Goal: Task Accomplishment & Management: Manage account settings

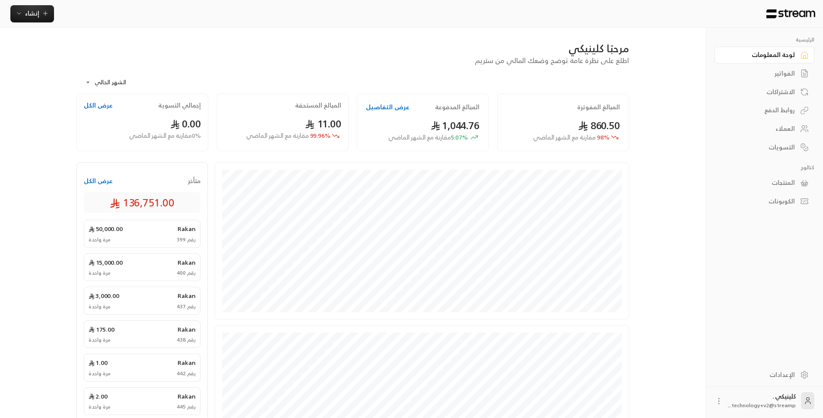
click at [776, 74] on div "الفواتير" at bounding box center [760, 73] width 70 height 9
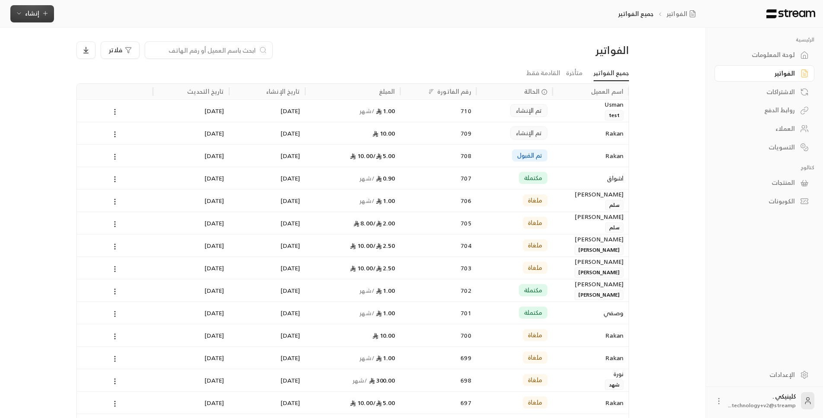
click at [48, 19] on button "إنشاء" at bounding box center [32, 13] width 44 height 17
click at [68, 44] on div "فوري" at bounding box center [74, 40] width 109 height 10
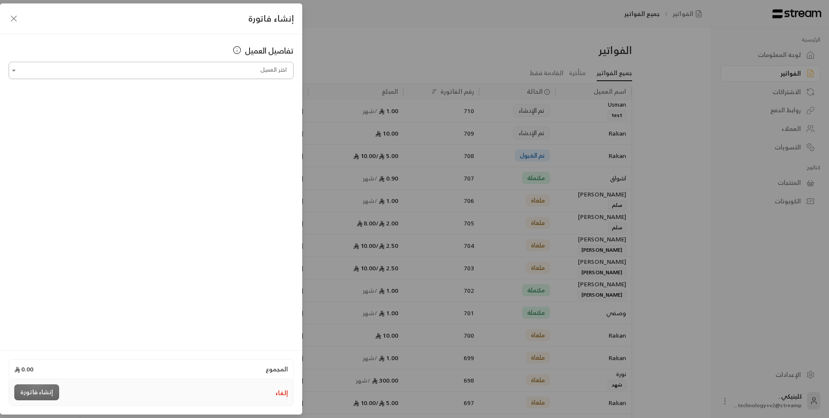
click at [200, 76] on input "اختر العميل" at bounding box center [151, 70] width 285 height 15
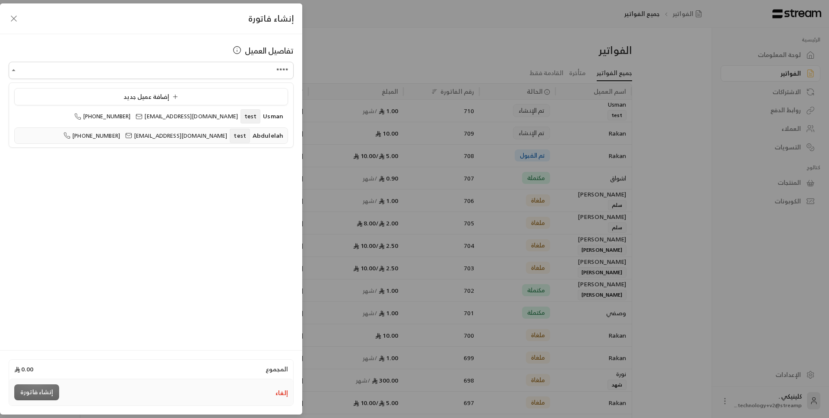
click at [201, 134] on span "[EMAIL_ADDRESS][DOMAIN_NAME]" at bounding box center [176, 136] width 102 height 10
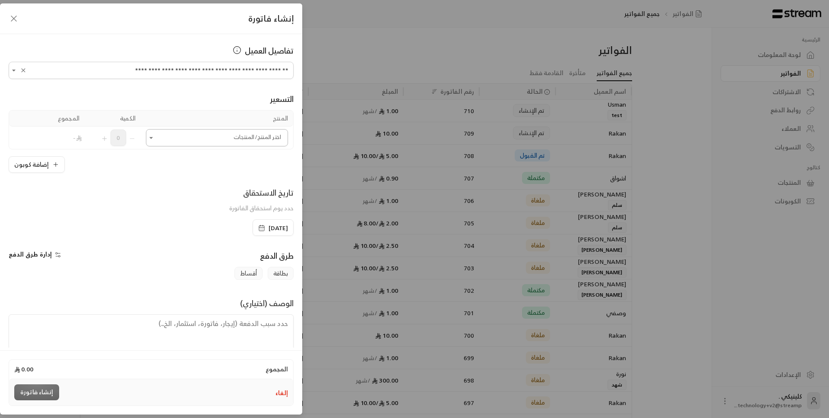
type input "**********"
click at [223, 138] on input "اختر العميل" at bounding box center [217, 137] width 142 height 15
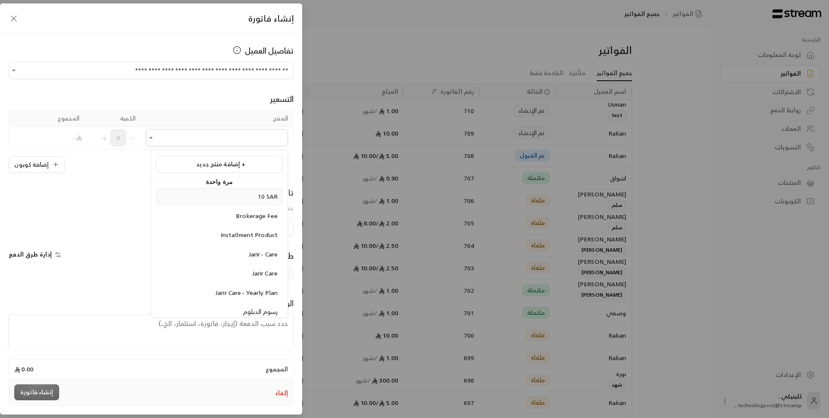
click at [234, 194] on div "10 SAR" at bounding box center [219, 196] width 117 height 9
type input "******"
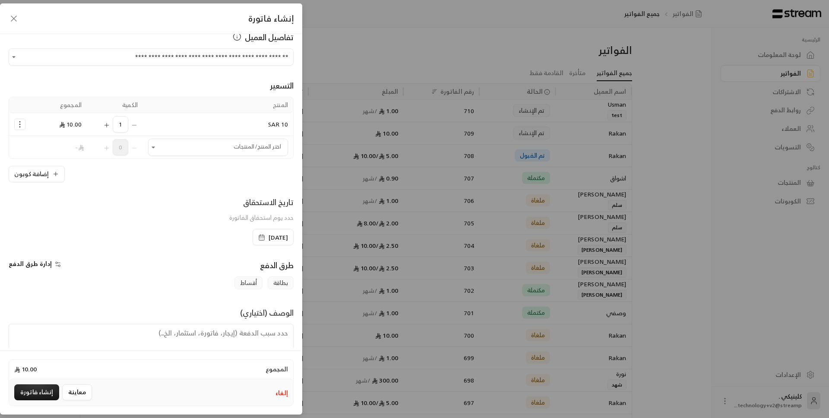
scroll to position [39, 0]
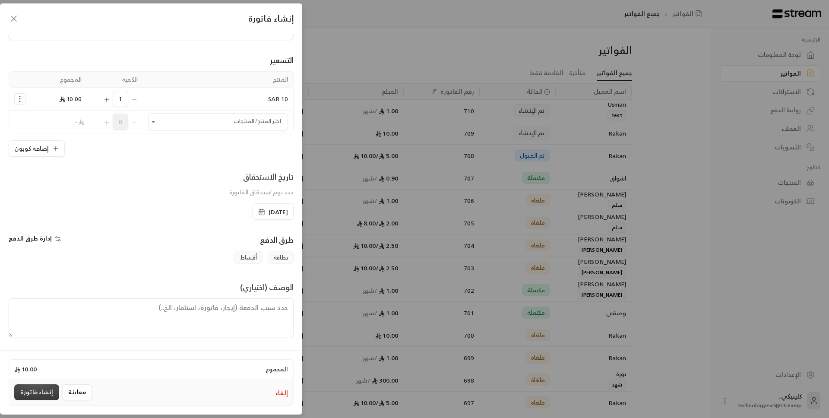
click at [44, 387] on button "إنشاء فاتورة" at bounding box center [36, 392] width 45 height 16
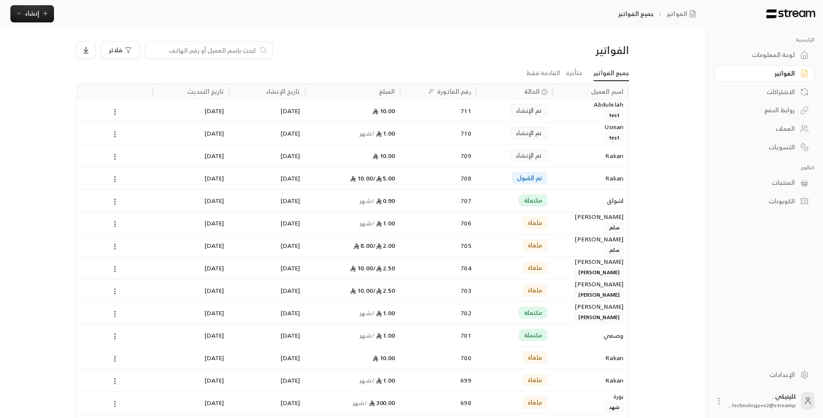
click at [477, 120] on div "تم الإنشاء" at bounding box center [514, 110] width 76 height 22
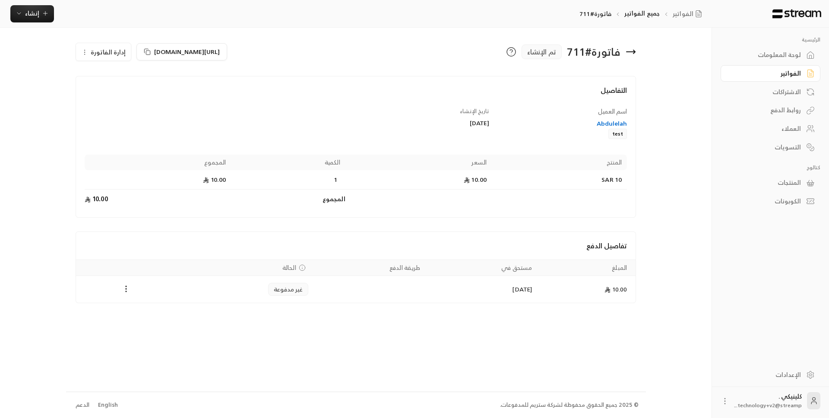
click at [119, 285] on div "Payments" at bounding box center [126, 289] width 90 height 10
click at [124, 287] on icon "Payments" at bounding box center [126, 289] width 9 height 9
click at [181, 314] on li "تغيير الحالة الى مدفوعة" at bounding box center [158, 312] width 67 height 16
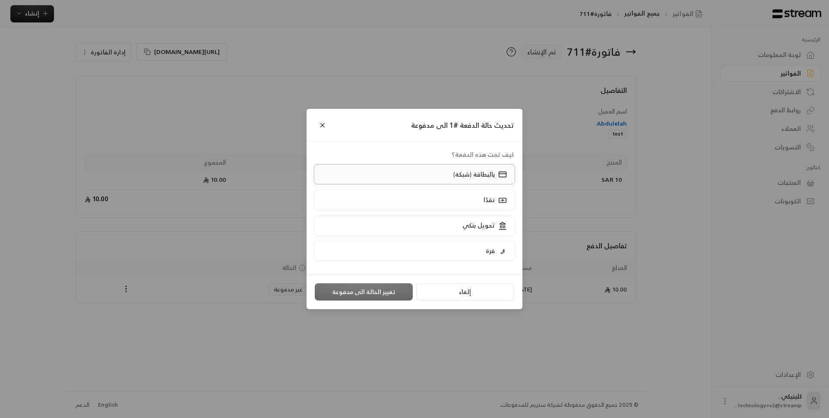
click at [459, 179] on p "بالبطاقة (شبكة)" at bounding box center [473, 174] width 41 height 9
click at [389, 293] on button "تغيير الحالة الى مدفوعة" at bounding box center [364, 291] width 98 height 17
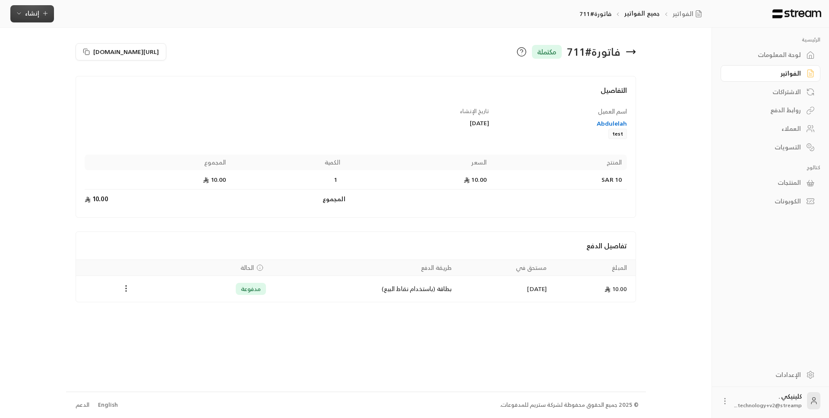
click at [11, 13] on button "إنشاء" at bounding box center [32, 13] width 44 height 17
click at [88, 48] on div "إنشاء فاتورة مرة واحدة بسهولة للمعاملات السريعة." at bounding box center [74, 53] width 109 height 17
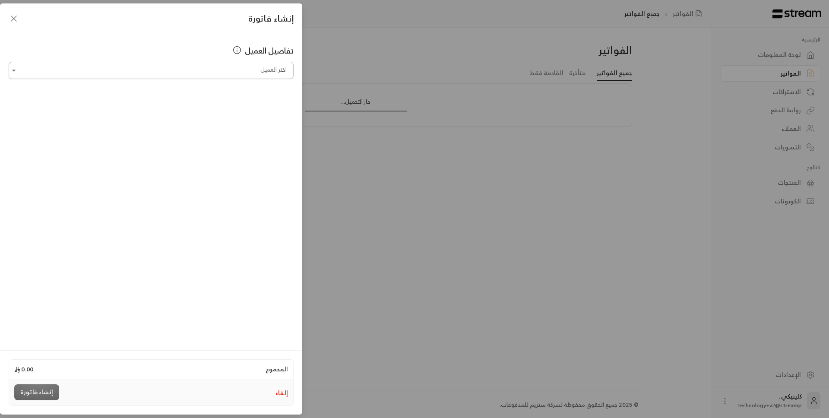
click at [232, 70] on input "اختر العميل" at bounding box center [151, 70] width 285 height 15
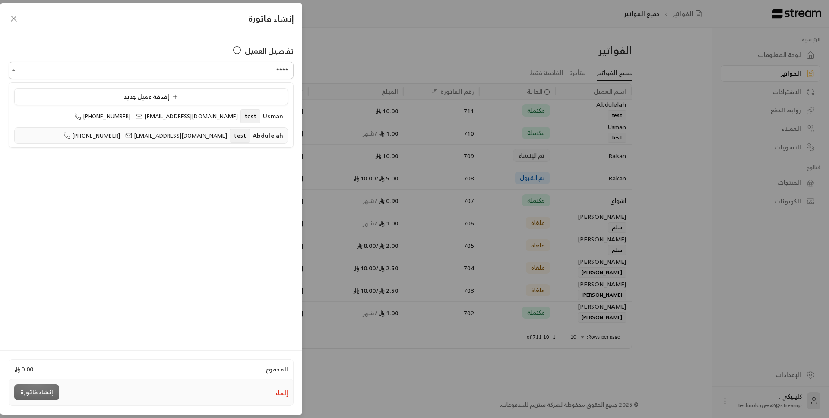
click at [236, 135] on span "test" at bounding box center [240, 136] width 20 height 14
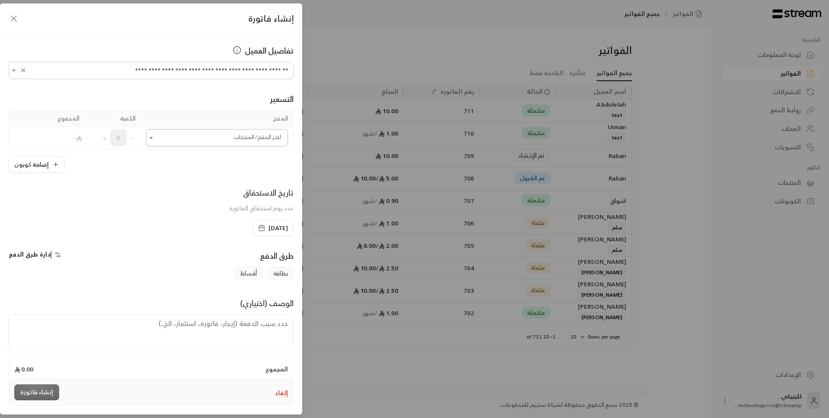
type input "**********"
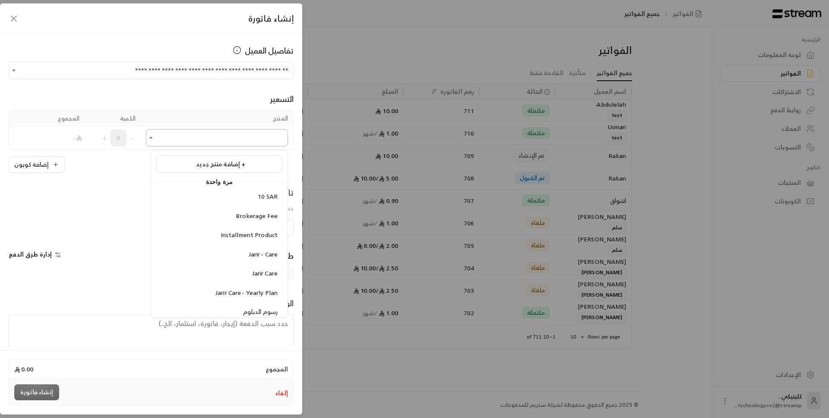
click at [236, 138] on input "اختر العميل" at bounding box center [217, 137] width 142 height 15
click at [243, 191] on li "10 SAR" at bounding box center [219, 196] width 126 height 17
type input "******"
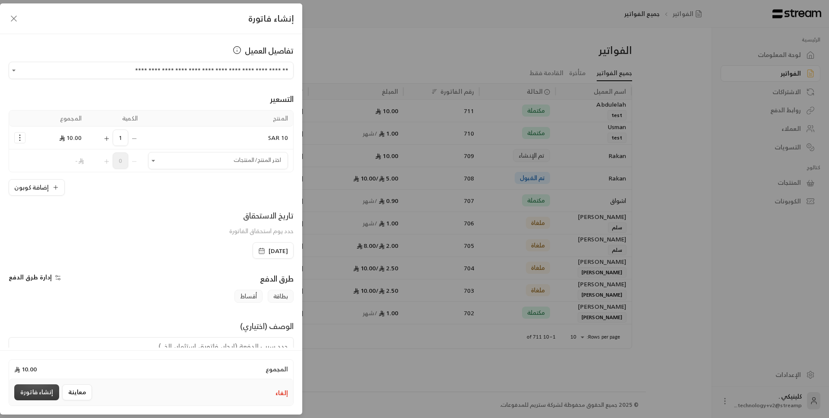
click at [35, 388] on button "إنشاء فاتورة" at bounding box center [36, 392] width 45 height 16
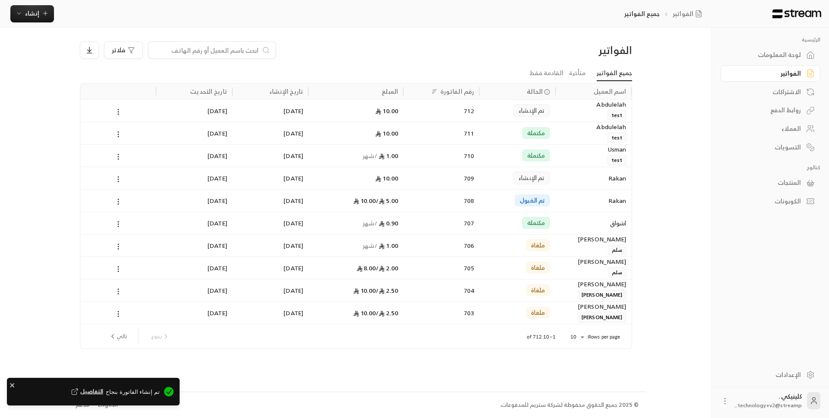
click at [573, 114] on div "Abdulelah test" at bounding box center [594, 110] width 66 height 21
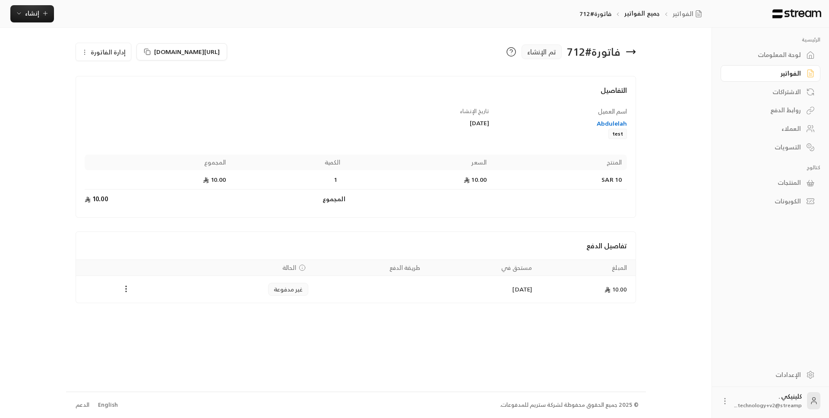
click at [94, 49] on span "إدارة الفاتورة" at bounding box center [108, 52] width 35 height 11
click at [119, 94] on link "إلغاء" at bounding box center [109, 93] width 54 height 16
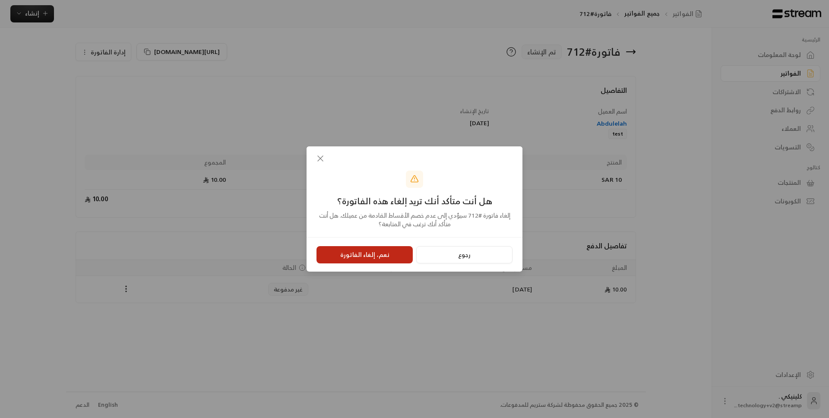
click at [363, 258] on button "نعم، إلغاء الفاتورة" at bounding box center [365, 254] width 96 height 17
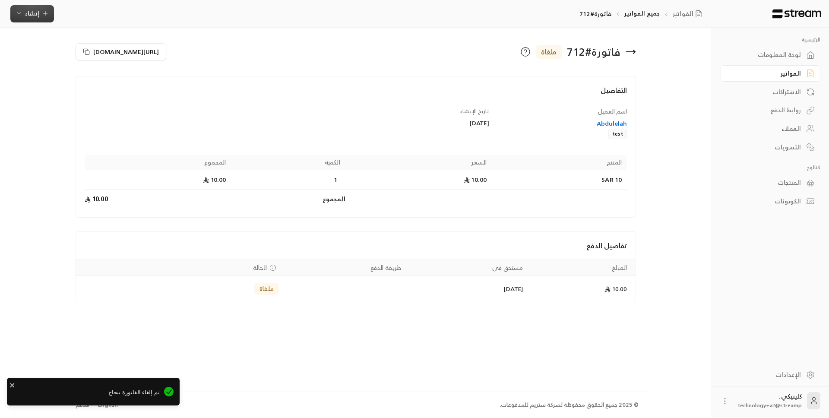
click at [20, 15] on icon "button" at bounding box center [19, 13] width 7 height 7
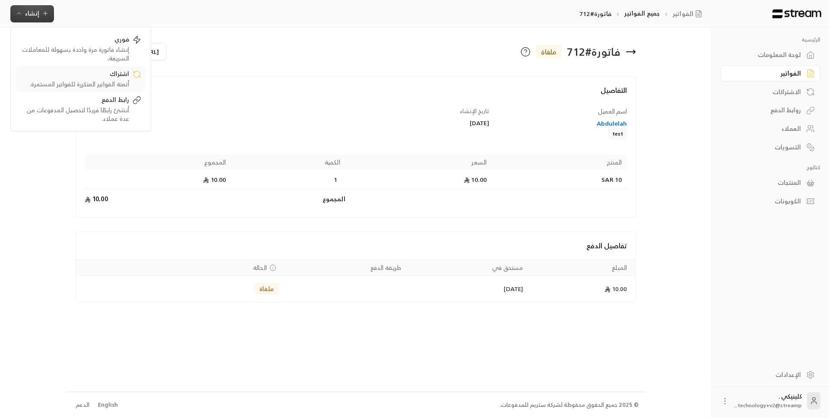
click at [80, 82] on div "أتمتة الفواتير المتكررة للفواتير المستمرة." at bounding box center [74, 84] width 109 height 9
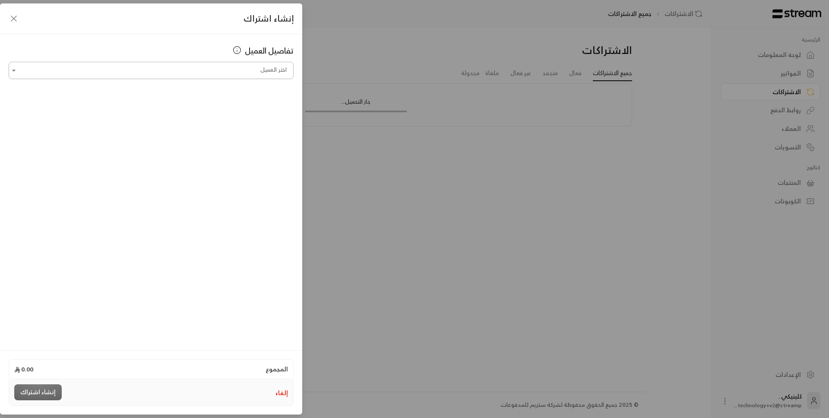
click at [69, 76] on input "اختر العميل" at bounding box center [151, 70] width 285 height 15
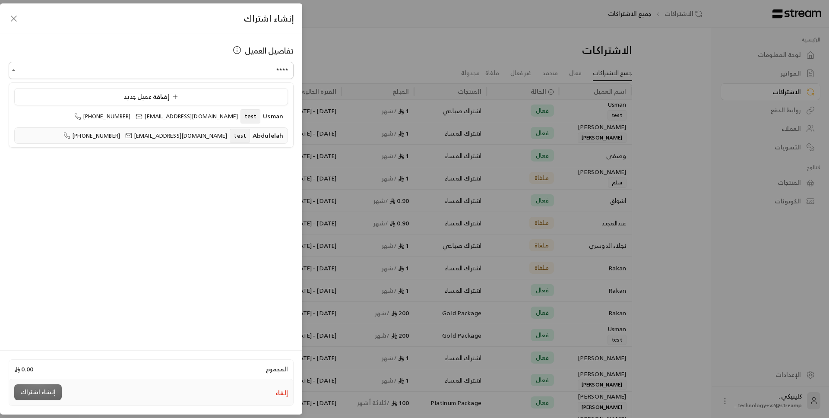
click at [178, 136] on span "[EMAIL_ADDRESS][DOMAIN_NAME]" at bounding box center [176, 136] width 102 height 10
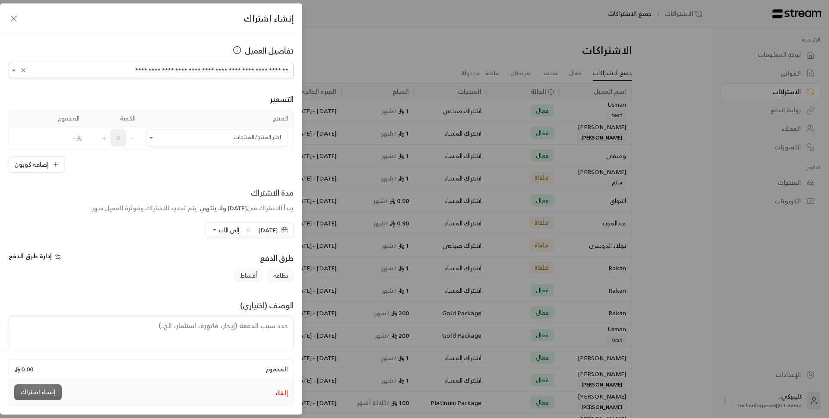
type input "**********"
click at [178, 136] on input "اختر العميل" at bounding box center [217, 137] width 142 height 15
click at [242, 303] on span "Gold Package" at bounding box center [258, 304] width 39 height 11
type input "**********"
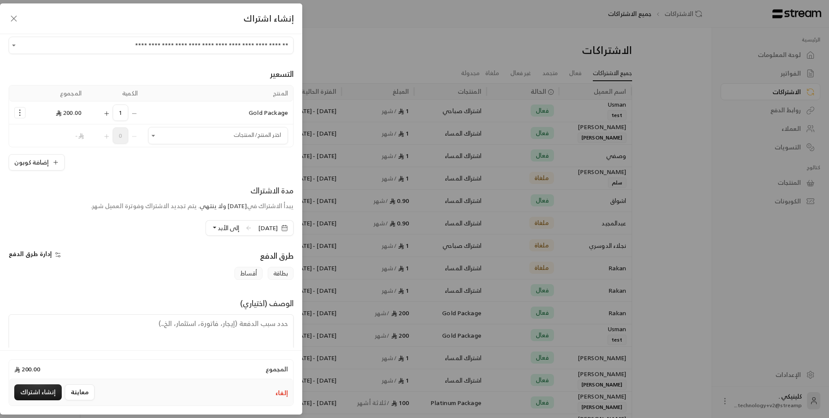
scroll to position [41, 0]
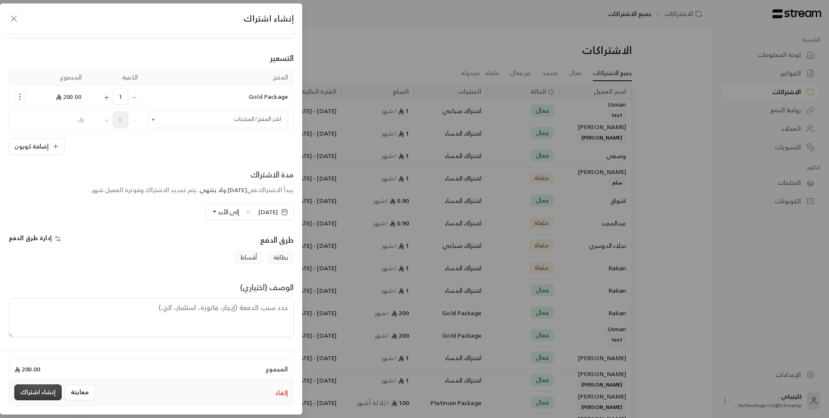
click at [44, 400] on button "إنشاء اشتراك" at bounding box center [38, 392] width 48 height 16
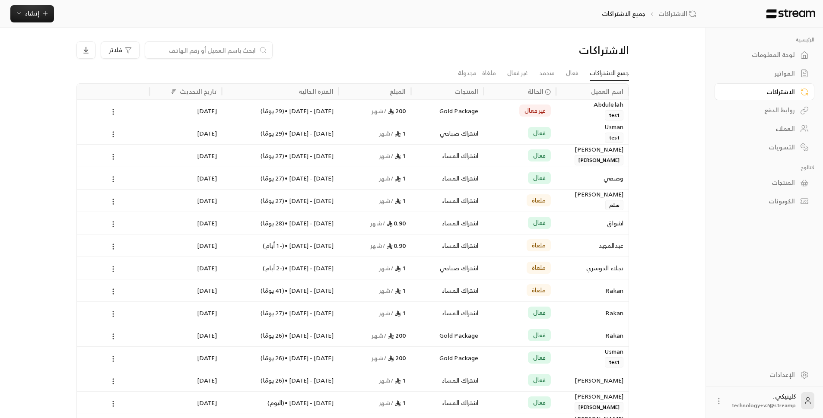
click at [507, 106] on div "غير فعال" at bounding box center [519, 111] width 62 height 22
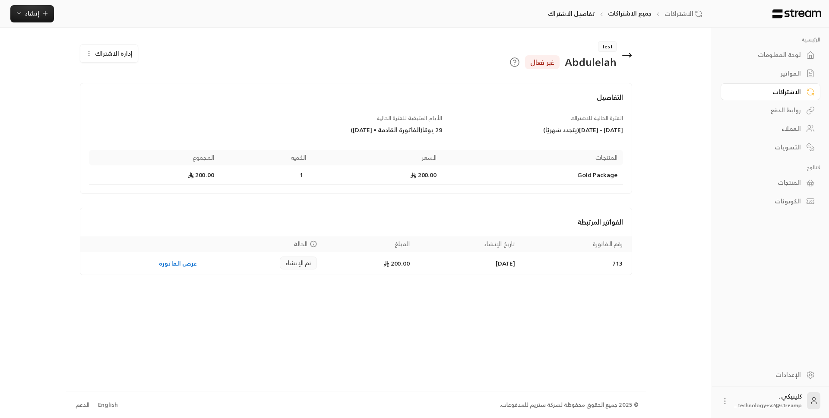
click at [98, 47] on button "إدارة الاشتراك" at bounding box center [108, 53] width 57 height 17
click at [130, 98] on div "إلغاء الاشتراك" at bounding box center [133, 94] width 86 height 9
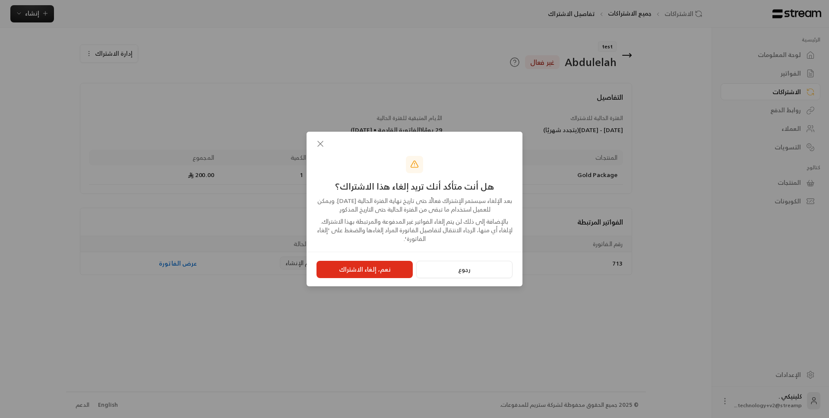
click at [399, 276] on button "نعم، إلغاء الاشتراك" at bounding box center [365, 269] width 96 height 17
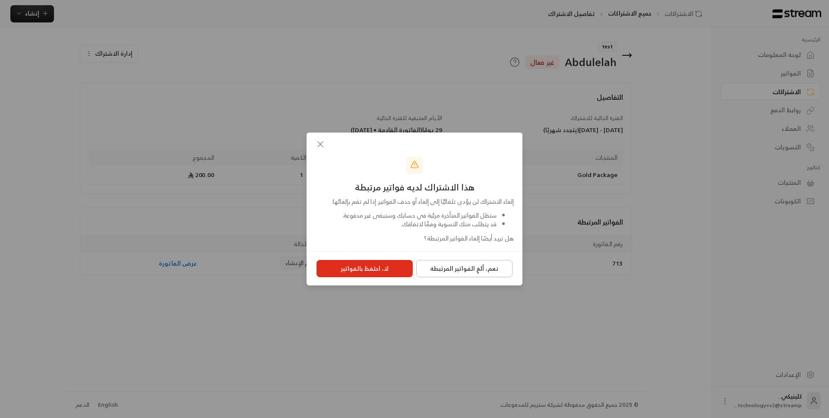
click at [462, 271] on button "نعم، ألغِ الفواتير المرتبطة" at bounding box center [464, 268] width 96 height 17
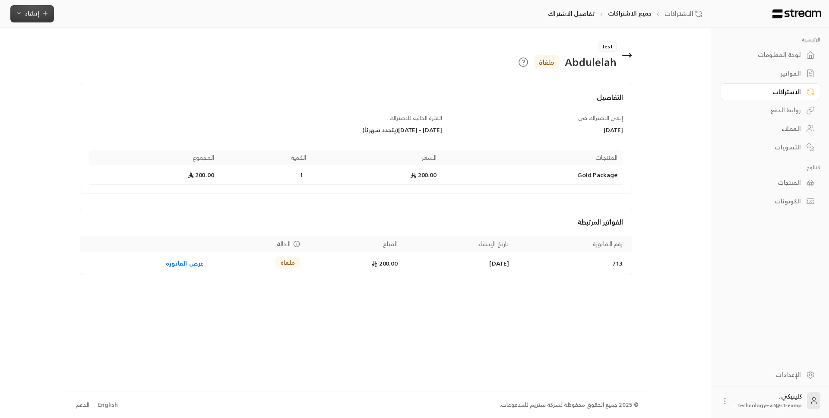
click at [19, 15] on icon "button" at bounding box center [19, 13] width 7 height 7
click at [105, 113] on div "أنشئ رابطًا فريدًا لتحصيل المدفوعات من عدة عملاء." at bounding box center [74, 114] width 109 height 17
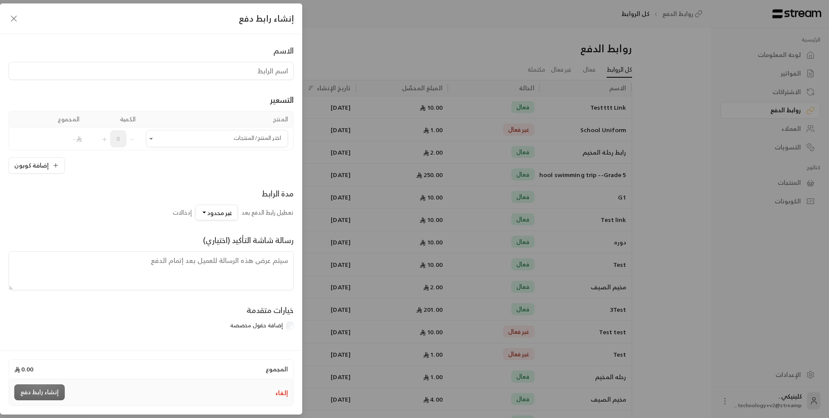
click at [134, 79] on input at bounding box center [151, 71] width 285 height 18
type input "test"
click at [140, 165] on div "إضافة كوبون" at bounding box center [151, 165] width 285 height 16
click at [192, 143] on input "اختر المنتج/المنتجات" at bounding box center [217, 138] width 142 height 15
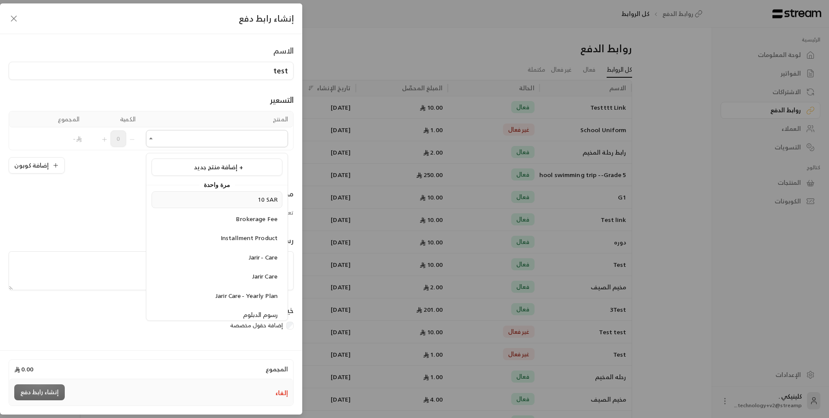
click at [240, 205] on li "10 SAR" at bounding box center [217, 199] width 131 height 17
type input "******"
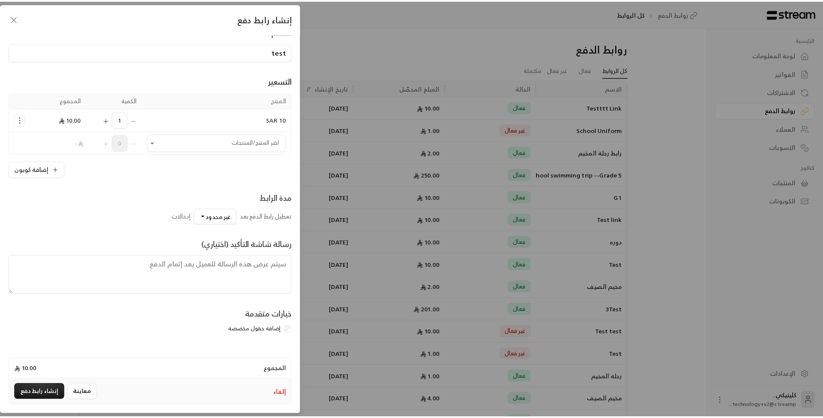
scroll to position [21, 0]
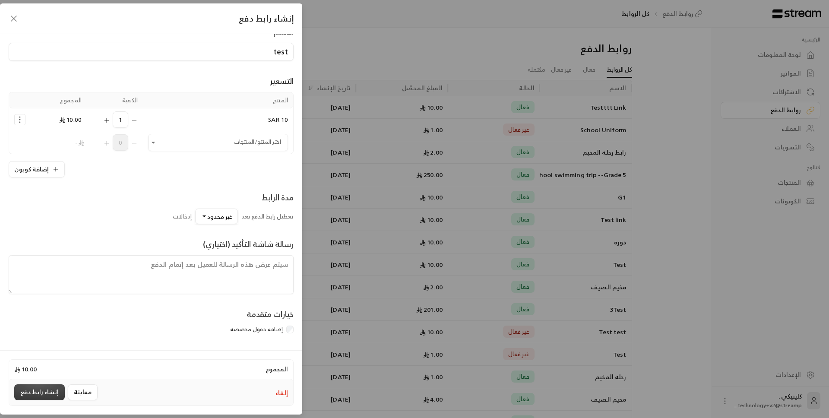
click at [40, 397] on button "إنشاء رابط دفع" at bounding box center [39, 392] width 51 height 16
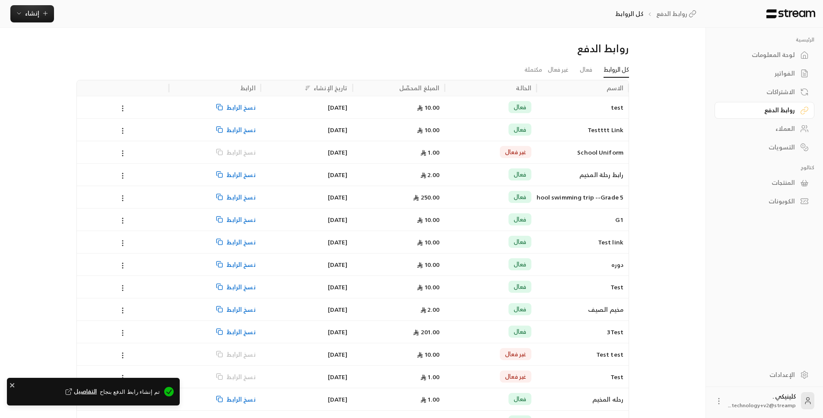
click at [239, 108] on span "نسخ الرابط" at bounding box center [240, 107] width 29 height 22
